Goal: Information Seeking & Learning: Learn about a topic

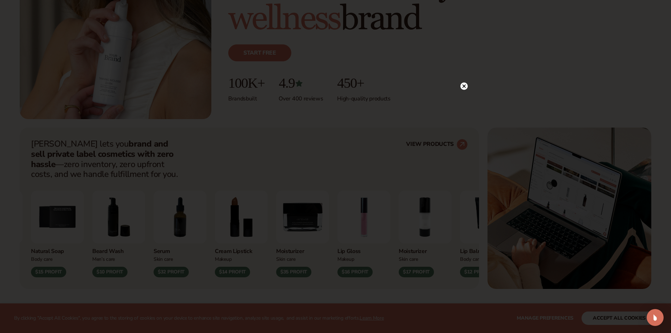
scroll to position [176, 0]
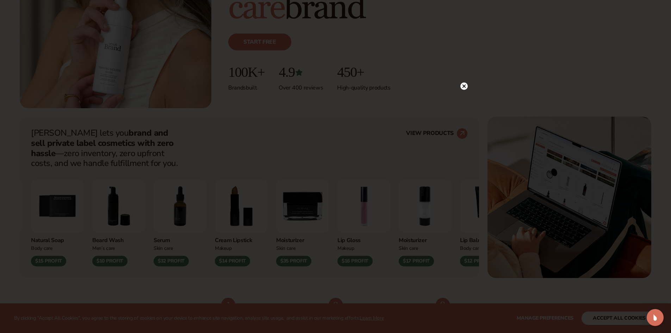
click at [465, 86] on icon at bounding box center [464, 87] width 4 height 4
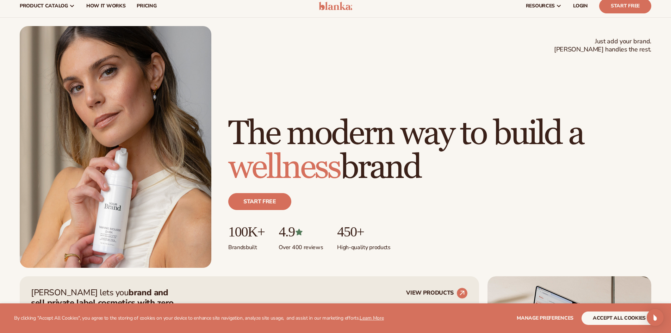
scroll to position [0, 0]
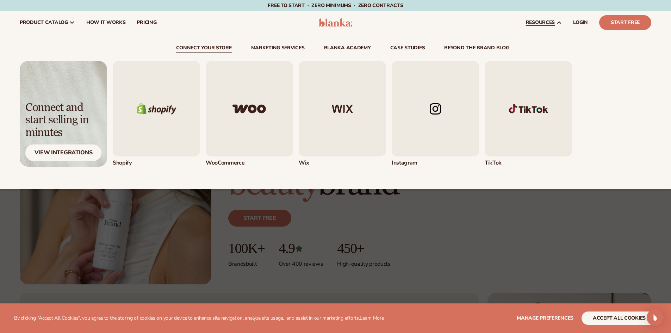
click at [542, 23] on span "resources" at bounding box center [540, 23] width 29 height 6
click at [548, 21] on span "resources" at bounding box center [540, 23] width 29 height 6
click at [539, 19] on link "resources" at bounding box center [543, 22] width 47 height 23
click at [534, 107] on img "5 / 5" at bounding box center [528, 108] width 87 height 95
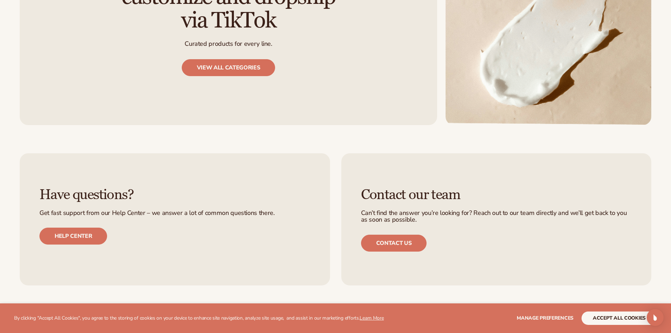
scroll to position [1061, 0]
